Goal: Find contact information: Find contact information

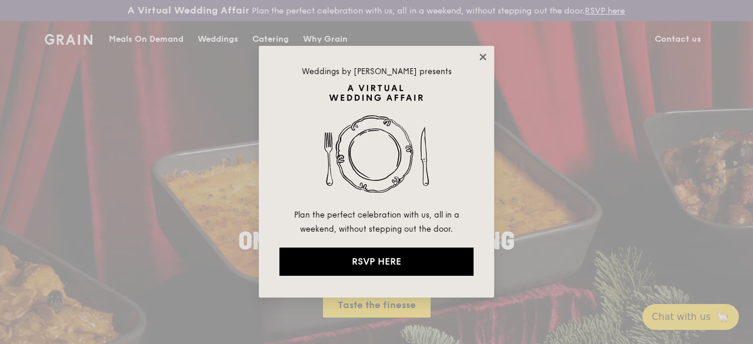
click at [479, 53] on icon at bounding box center [483, 57] width 11 height 11
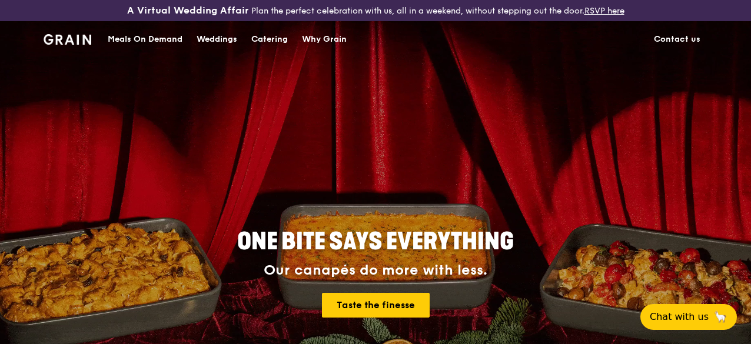
click at [271, 49] on div "Catering" at bounding box center [269, 39] width 36 height 35
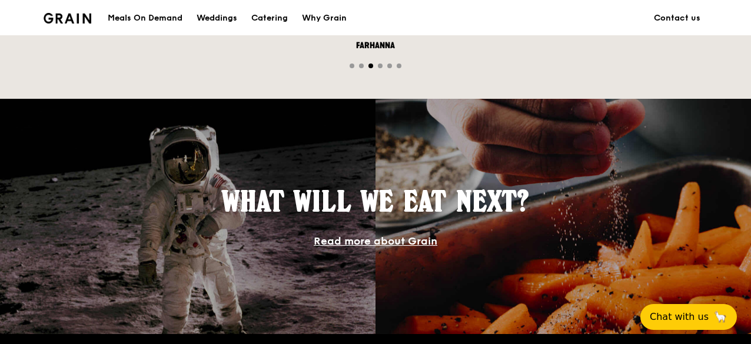
scroll to position [1288, 0]
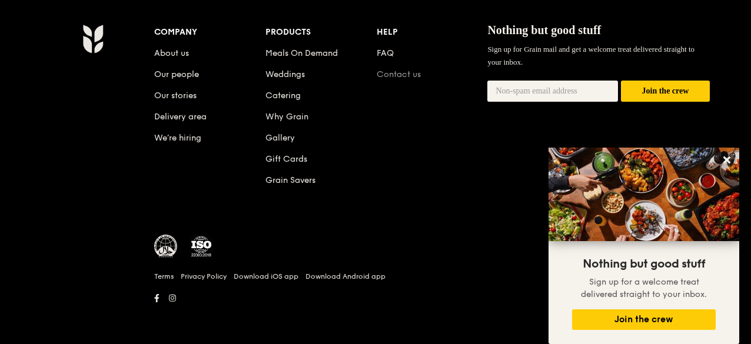
click at [406, 72] on link "Contact us" at bounding box center [398, 74] width 44 height 10
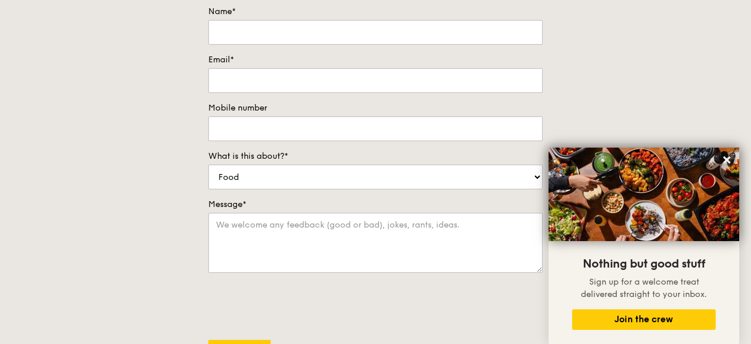
scroll to position [353, 0]
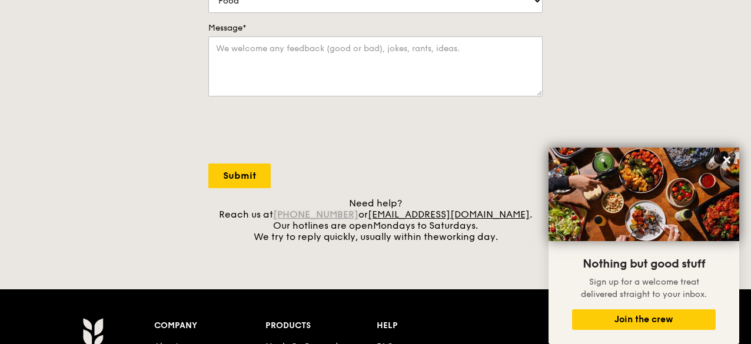
click at [358, 220] on link "[PHONE_NUMBER]" at bounding box center [315, 214] width 85 height 11
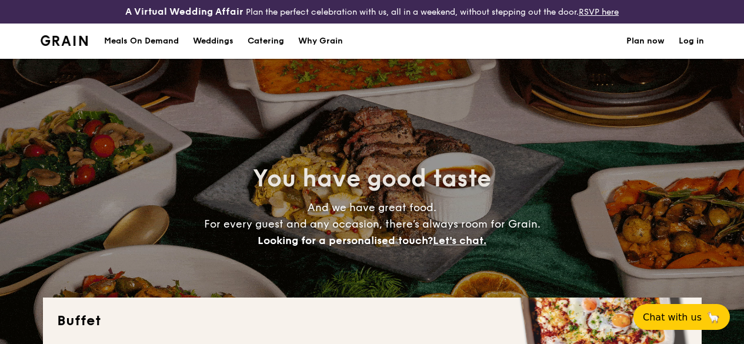
select select
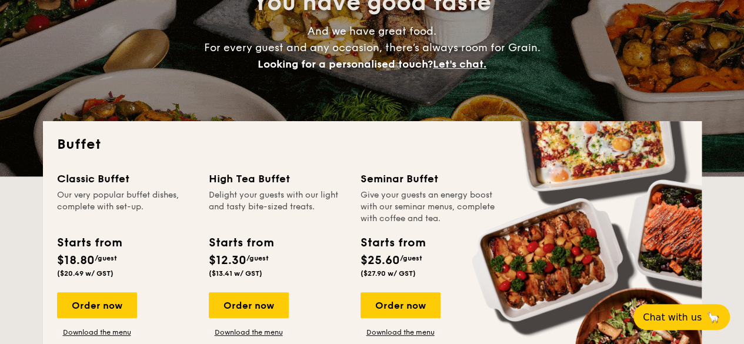
scroll to position [235, 0]
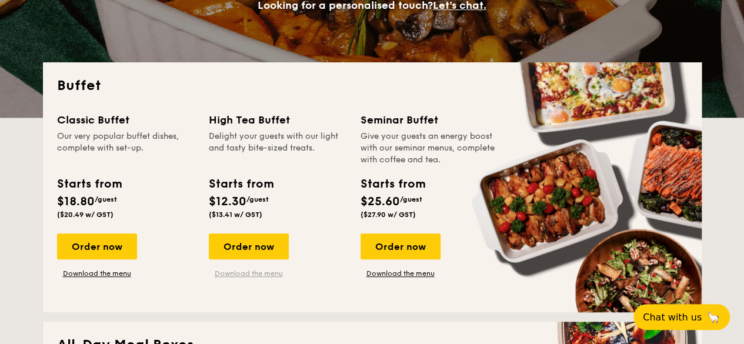
click at [252, 278] on link "Download the menu" at bounding box center [249, 273] width 80 height 9
